Goal: Information Seeking & Learning: Check status

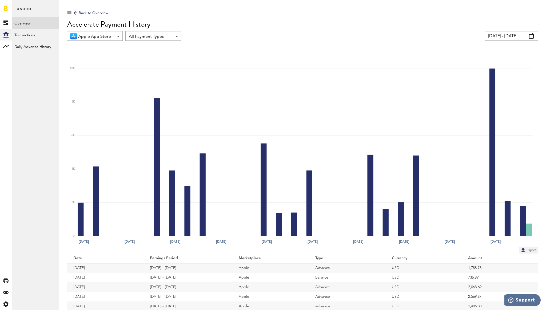
click at [526, 36] on input "[DATE] - [DATE]" at bounding box center [510, 36] width 53 height 10
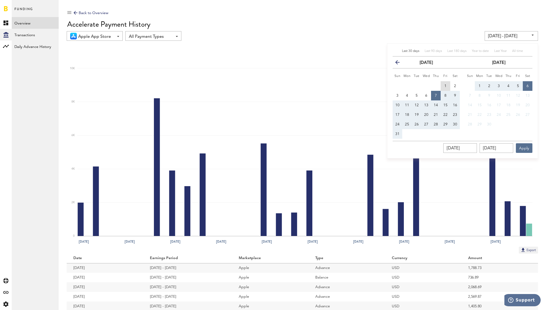
drag, startPoint x: 442, startPoint y: 85, endPoint x: 463, endPoint y: 85, distance: 21.1
click at [442, 85] on button "1" at bounding box center [445, 86] width 10 height 10
type input "[DATE] - [DATE]"
type input "[DATE]"
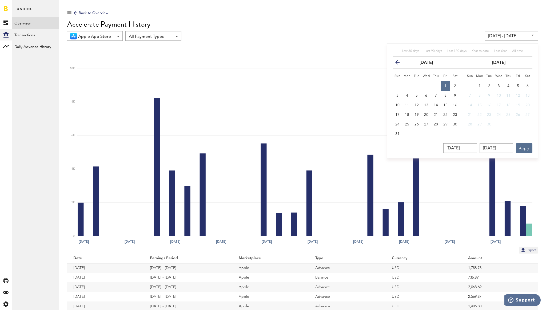
click at [526, 84] on button "6" at bounding box center [527, 86] width 10 height 10
type input "[DATE] - [DATE]"
type input "[DATE]"
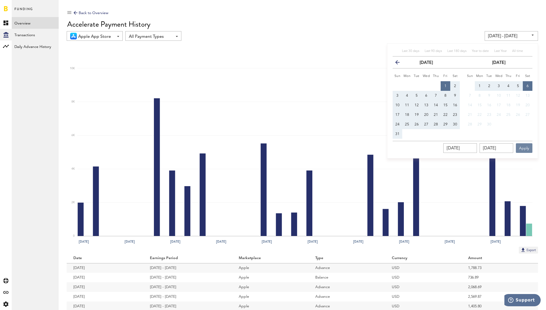
click at [524, 147] on button "Apply" at bounding box center [524, 148] width 17 height 10
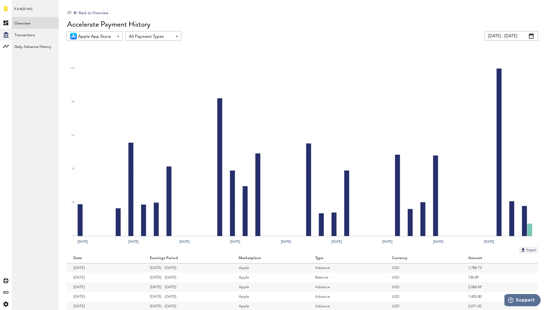
click at [493, 33] on input "[DATE] - [DATE]" at bounding box center [510, 36] width 53 height 10
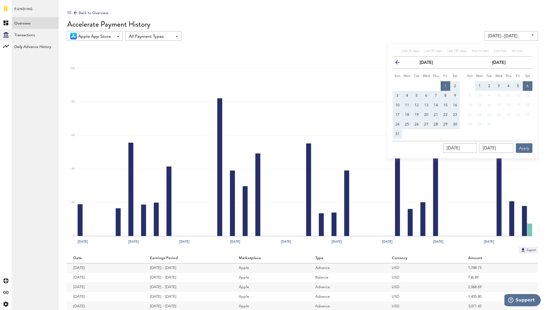
click at [399, 63] on icon "button" at bounding box center [399, 63] width 0 height 0
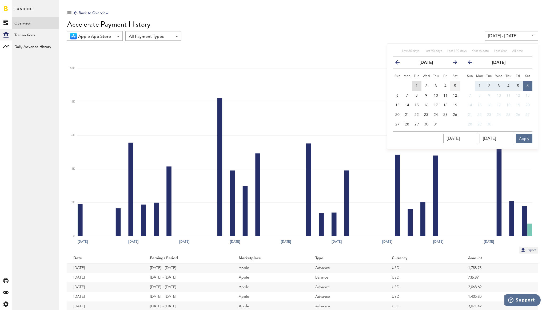
drag, startPoint x: 419, startPoint y: 88, endPoint x: 452, endPoint y: 82, distance: 34.1
click at [419, 88] on button "1" at bounding box center [417, 86] width 10 height 10
type input "[DATE] - [DATE]"
type input "[DATE]"
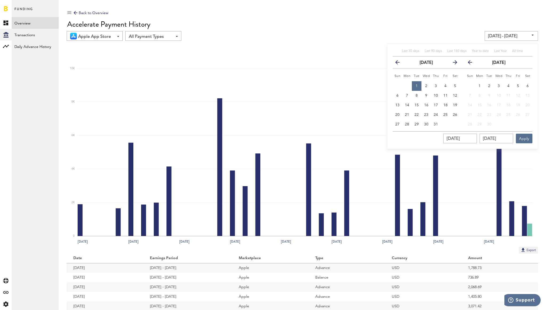
click at [528, 88] on button "6" at bounding box center [527, 86] width 10 height 10
type input "[DATE] - [DATE]"
type input "[DATE]"
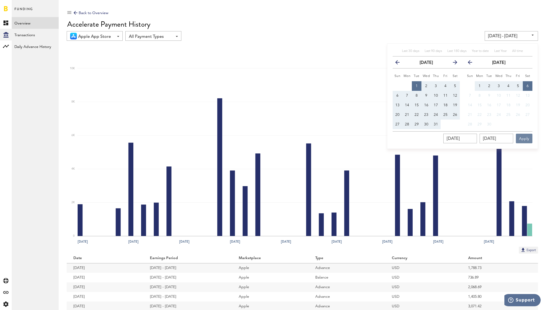
click at [524, 142] on button "Apply" at bounding box center [524, 139] width 17 height 10
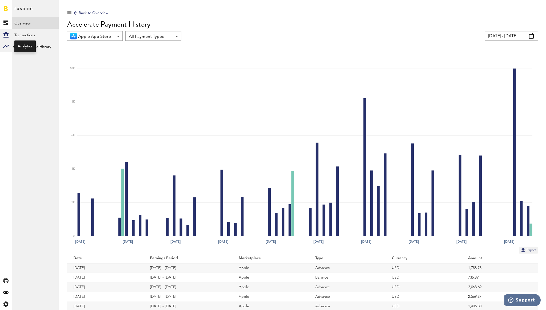
click at [7, 48] on rect at bounding box center [6, 46] width 6 height 6
click at [29, 23] on link "Monetization" at bounding box center [35, 23] width 47 height 12
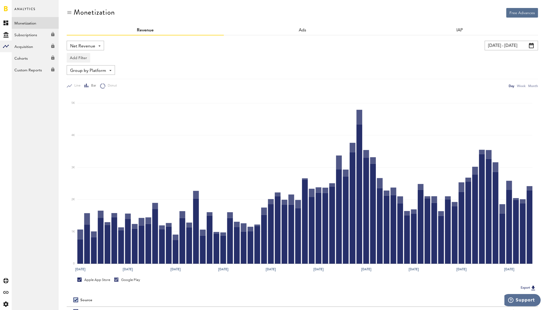
click at [93, 68] on span "Group by Platform" at bounding box center [88, 70] width 36 height 9
click at [160, 66] on div "Group by Platform Group by Platform Group by Revenue Type Group by App" at bounding box center [302, 70] width 471 height 10
drag, startPoint x: 340, startPoint y: 54, endPoint x: 354, endPoint y: 54, distance: 14.1
click at [343, 54] on div "Add Filter Platforms Apps" at bounding box center [302, 56] width 471 height 12
click at [507, 46] on input "[DATE] - [DATE]" at bounding box center [510, 46] width 53 height 10
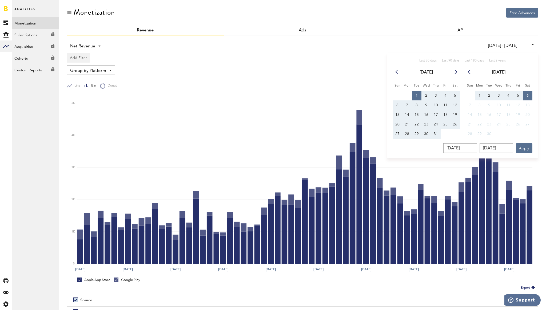
click at [453, 73] on icon "button" at bounding box center [453, 73] width 0 height 0
click at [444, 93] on button "1" at bounding box center [445, 96] width 10 height 10
type input "[DATE] - [DATE]"
type input "[DATE]"
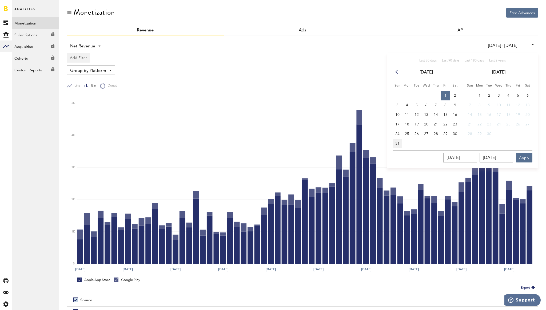
click at [396, 142] on span "31" at bounding box center [397, 144] width 4 height 4
type input "[DATE] - [DATE]"
type input "[DATE]"
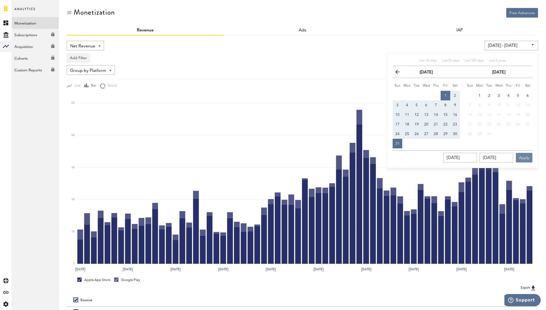
click at [525, 159] on button "Apply" at bounding box center [524, 158] width 17 height 10
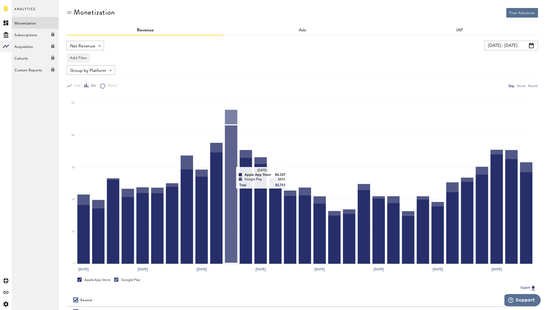
scroll to position [2, 0]
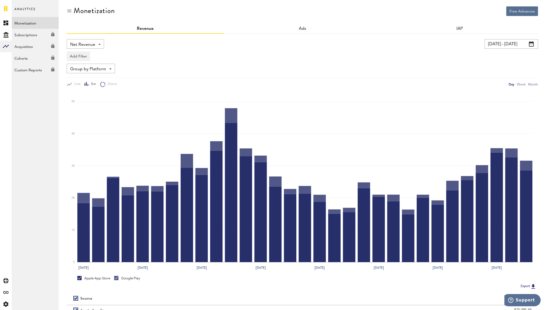
click at [499, 45] on input "[DATE] - [DATE]" at bounding box center [510, 44] width 53 height 10
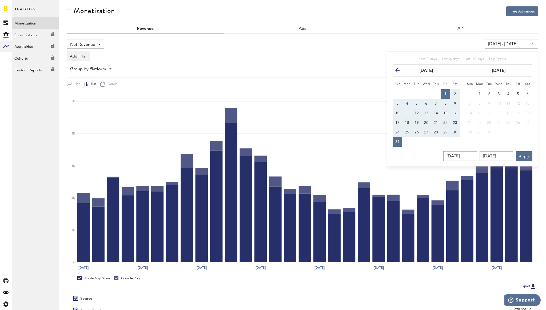
click at [399, 71] on icon "button" at bounding box center [399, 71] width 0 height 0
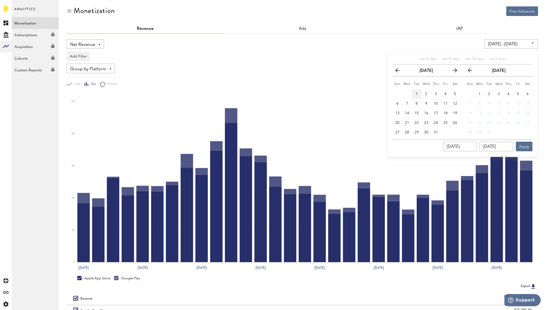
click at [418, 95] on button "1" at bounding box center [417, 94] width 10 height 10
type input "[DATE] - [DATE]"
type input "[DATE]"
click at [433, 130] on button "31" at bounding box center [436, 133] width 10 height 10
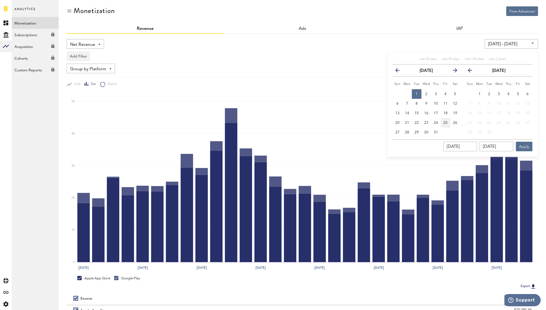
type input "[DATE] - [DATE]"
type input "[DATE]"
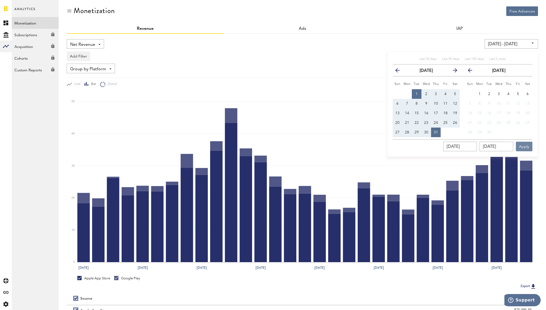
click at [523, 148] on button "Apply" at bounding box center [524, 147] width 17 height 10
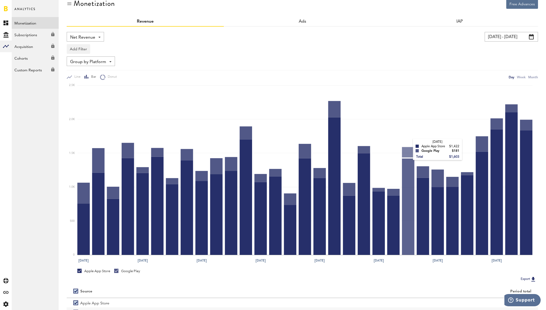
scroll to position [45, 0]
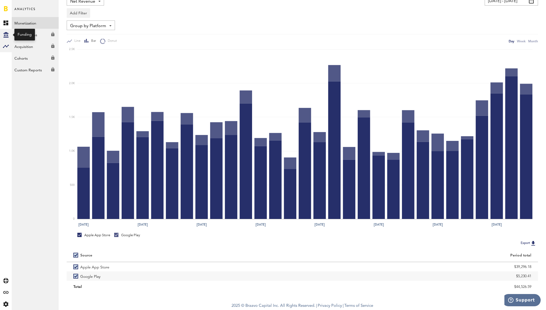
click at [8, 36] on icon at bounding box center [5, 35] width 5 height 6
click at [19, 26] on link "Overview" at bounding box center [35, 23] width 47 height 12
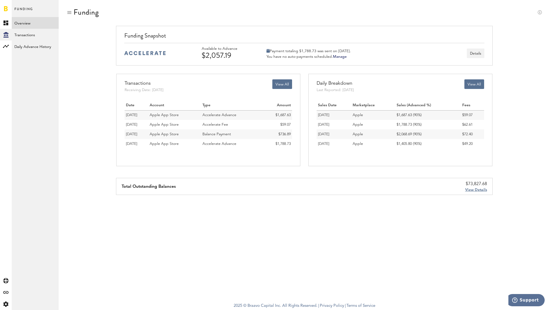
click at [472, 190] on span "View Details" at bounding box center [476, 190] width 22 height 4
click at [284, 85] on button "View All" at bounding box center [282, 84] width 20 height 10
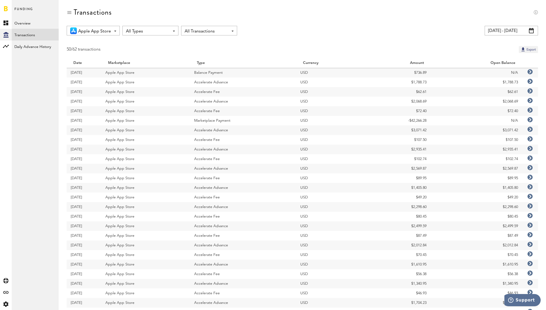
click at [513, 33] on input "[DATE] - [DATE]" at bounding box center [510, 31] width 53 height 10
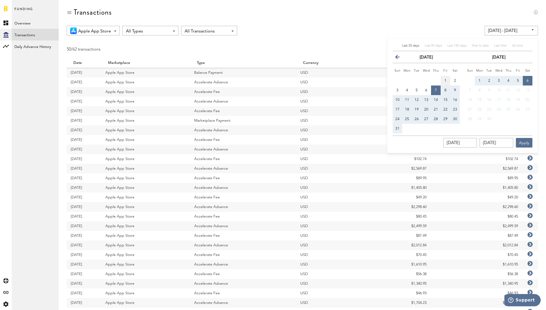
click at [445, 80] on span "1" at bounding box center [445, 81] width 2 height 4
type input "[DATE] - [DATE]"
type input "[DATE]"
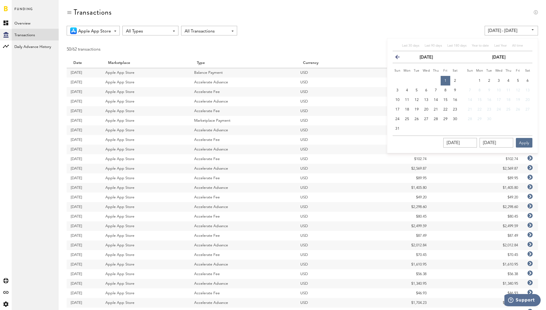
click at [529, 82] on button "6" at bounding box center [527, 81] width 10 height 10
type input "[DATE] - [DATE]"
type input "[DATE]"
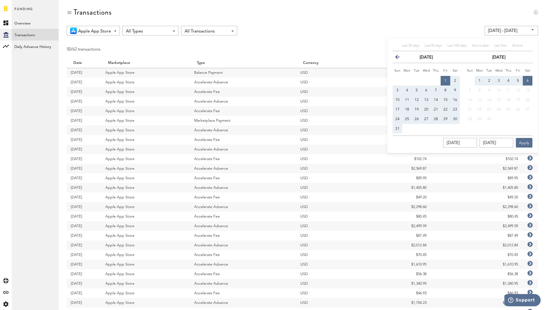
click at [399, 58] on icon "button" at bounding box center [399, 58] width 0 height 0
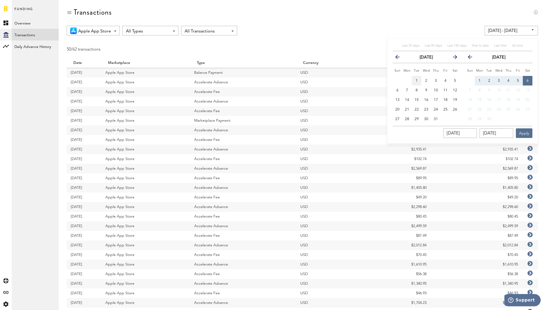
click at [413, 81] on button "1" at bounding box center [417, 81] width 10 height 10
type input "[DATE] - [DATE]"
type input "[DATE]"
click at [435, 121] on button "31" at bounding box center [436, 119] width 10 height 10
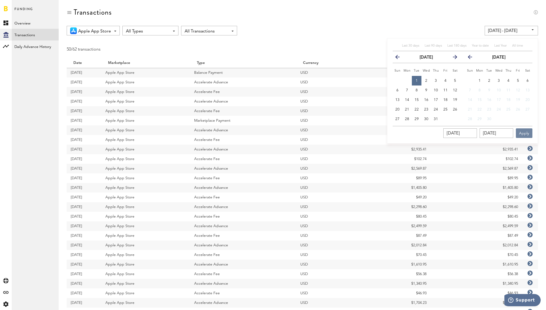
type input "[DATE] - [DATE]"
type input "[DATE]"
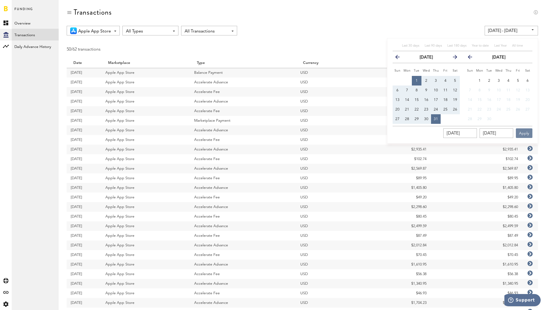
click at [524, 134] on button "Apply" at bounding box center [524, 133] width 17 height 10
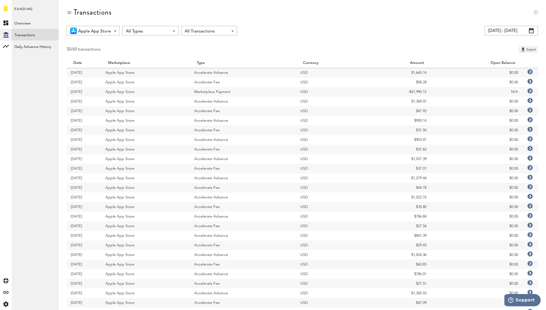
click at [507, 32] on input "[DATE] - [DATE]" at bounding box center [510, 31] width 53 height 10
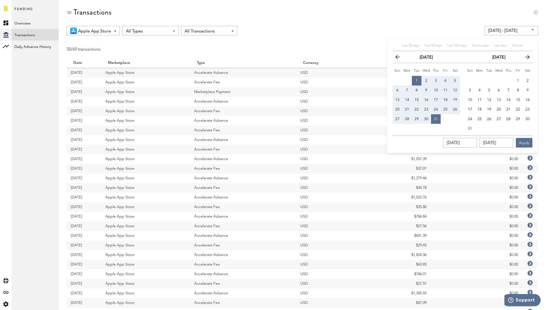
drag, startPoint x: 418, startPoint y: 81, endPoint x: 429, endPoint y: 79, distance: 11.4
click at [418, 81] on button "1" at bounding box center [417, 81] width 10 height 10
click at [525, 58] on icon "button" at bounding box center [525, 58] width 0 height 0
click at [527, 79] on span "6" at bounding box center [527, 81] width 2 height 4
type input "[DATE] - [DATE]"
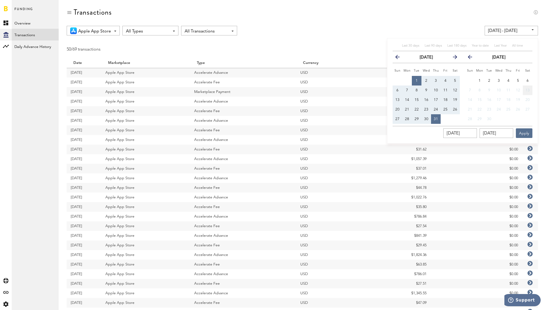
type input "[DATE]"
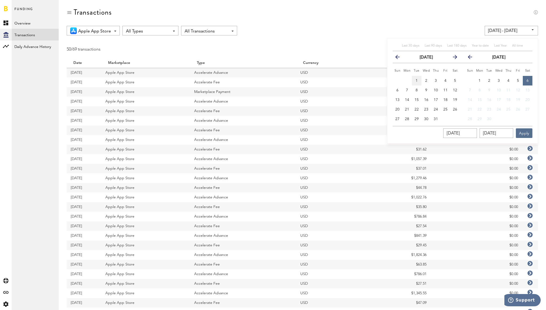
click at [419, 81] on button "1" at bounding box center [417, 81] width 10 height 10
type input "[DATE] - [DATE]"
type input "[DATE]"
click at [525, 81] on button "6" at bounding box center [527, 81] width 10 height 10
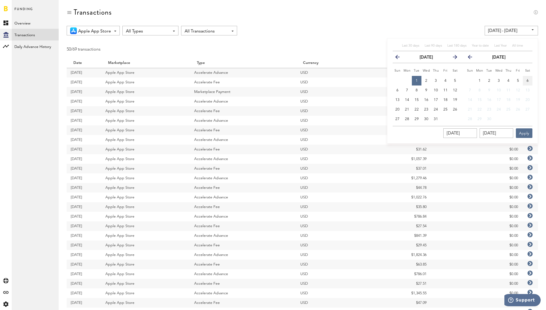
type input "[DATE] - [DATE]"
type input "[DATE]"
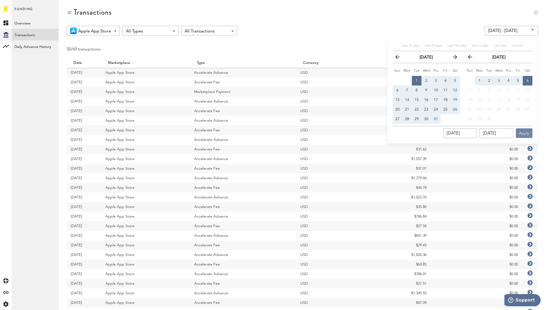
click at [523, 137] on button "Apply" at bounding box center [524, 133] width 17 height 10
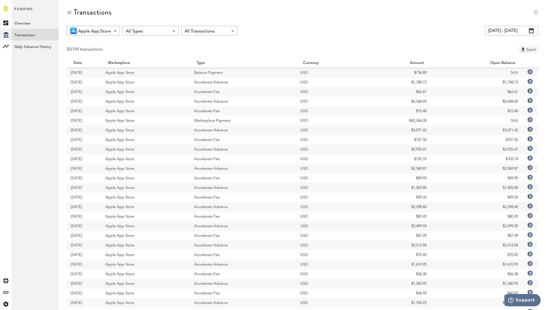
click at [530, 71] on icon at bounding box center [529, 71] width 5 height 5
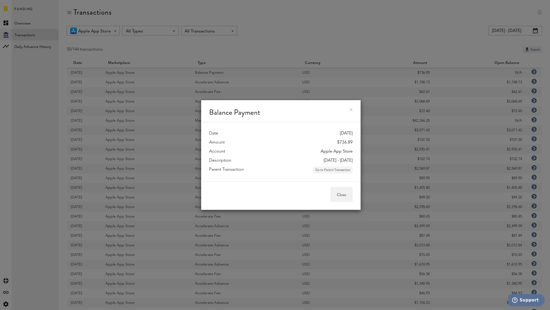
click at [328, 172] on button "Go to Parent Transaction" at bounding box center [332, 170] width 39 height 7
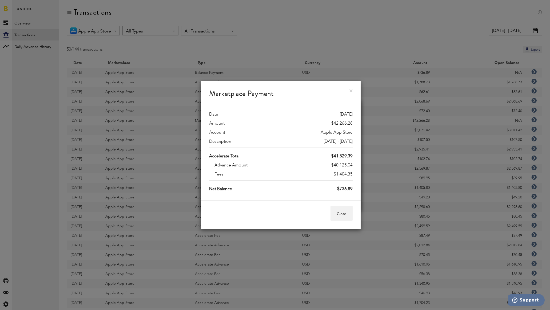
click at [351, 92] on link at bounding box center [350, 90] width 3 height 3
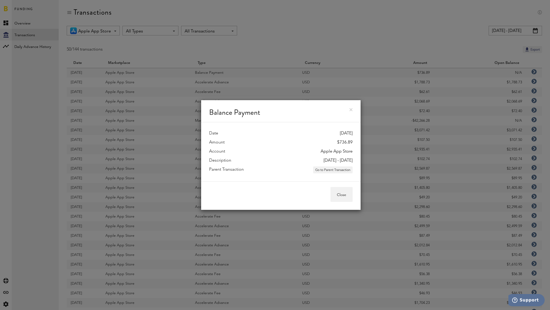
click at [508, 30] on div "Balance Payment Date [DATE] Amount $736.89 Account Apple App Store Description …" at bounding box center [281, 155] width 538 height 310
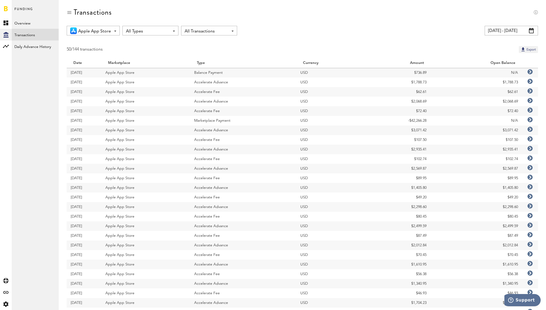
click at [508, 31] on input "[DATE] - [DATE]" at bounding box center [510, 31] width 53 height 10
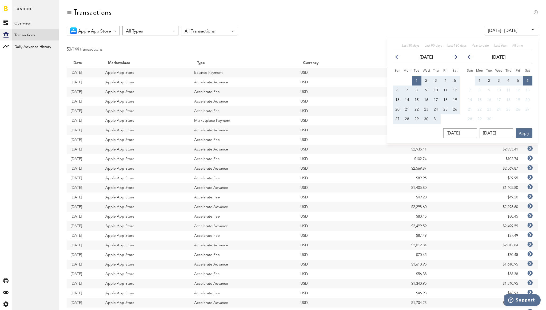
click at [416, 119] on span "29" at bounding box center [416, 119] width 4 height 4
type input "[DATE] - [DATE]"
type input "[DATE]"
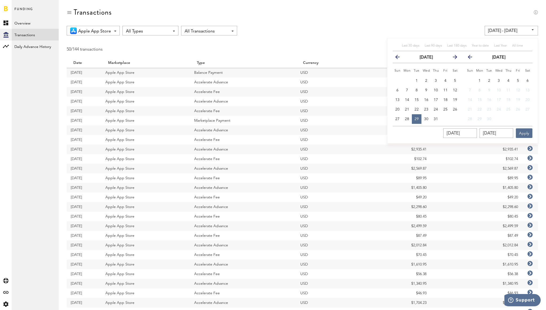
click at [453, 58] on icon "button" at bounding box center [453, 58] width 0 height 0
click at [455, 79] on span "2" at bounding box center [455, 81] width 2 height 4
type input "[DATE] - [DATE]"
type input "[DATE]"
click at [399, 58] on icon "button" at bounding box center [399, 58] width 0 height 0
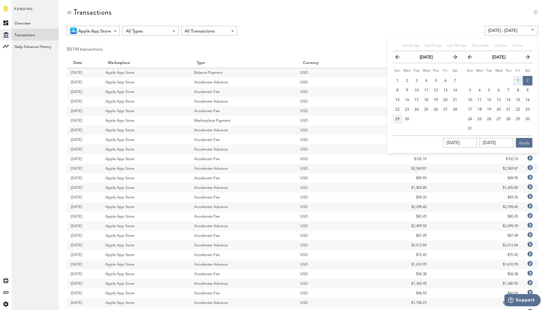
click at [397, 120] on span "29" at bounding box center [397, 119] width 4 height 4
type input "[DATE] - [DATE]"
type input "[DATE]"
click at [527, 82] on span "2" at bounding box center [527, 81] width 2 height 4
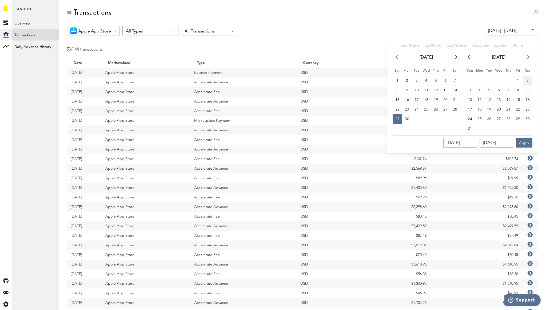
type input "[DATE] - [DATE]"
type input "[DATE]"
click at [524, 143] on button "Apply" at bounding box center [524, 143] width 17 height 10
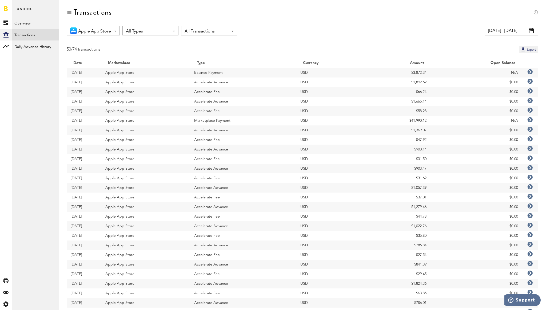
scroll to position [2, 0]
click at [34, 27] on link "Overview" at bounding box center [35, 23] width 47 height 12
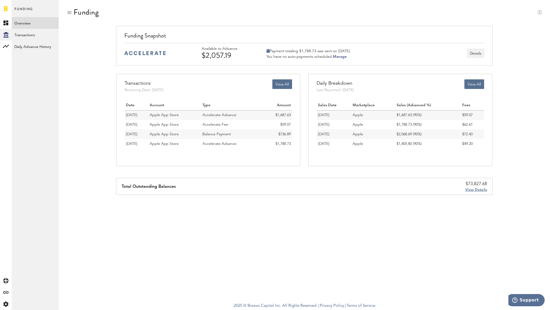
click at [473, 190] on span "View Details" at bounding box center [476, 190] width 22 height 4
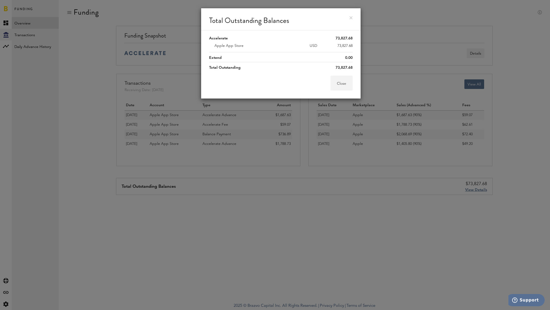
click at [338, 85] on button "Close" at bounding box center [341, 83] width 22 height 15
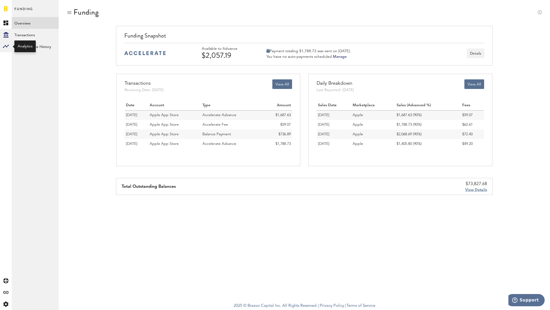
click at [4, 45] on rect at bounding box center [6, 46] width 6 height 6
click at [27, 26] on link "Monetization" at bounding box center [35, 23] width 47 height 12
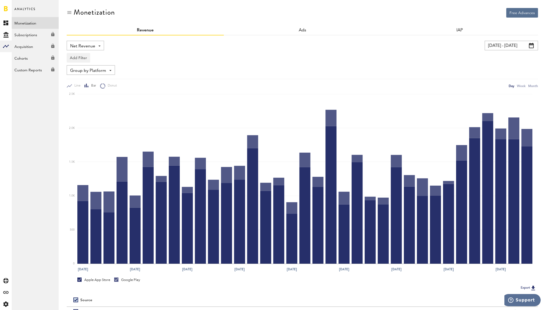
click at [513, 45] on input "[DATE] - [DATE]" at bounding box center [510, 46] width 53 height 10
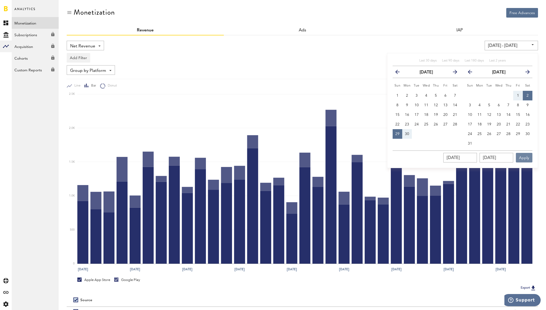
click at [526, 159] on button "Apply" at bounding box center [524, 158] width 17 height 10
